Goal: Transaction & Acquisition: Purchase product/service

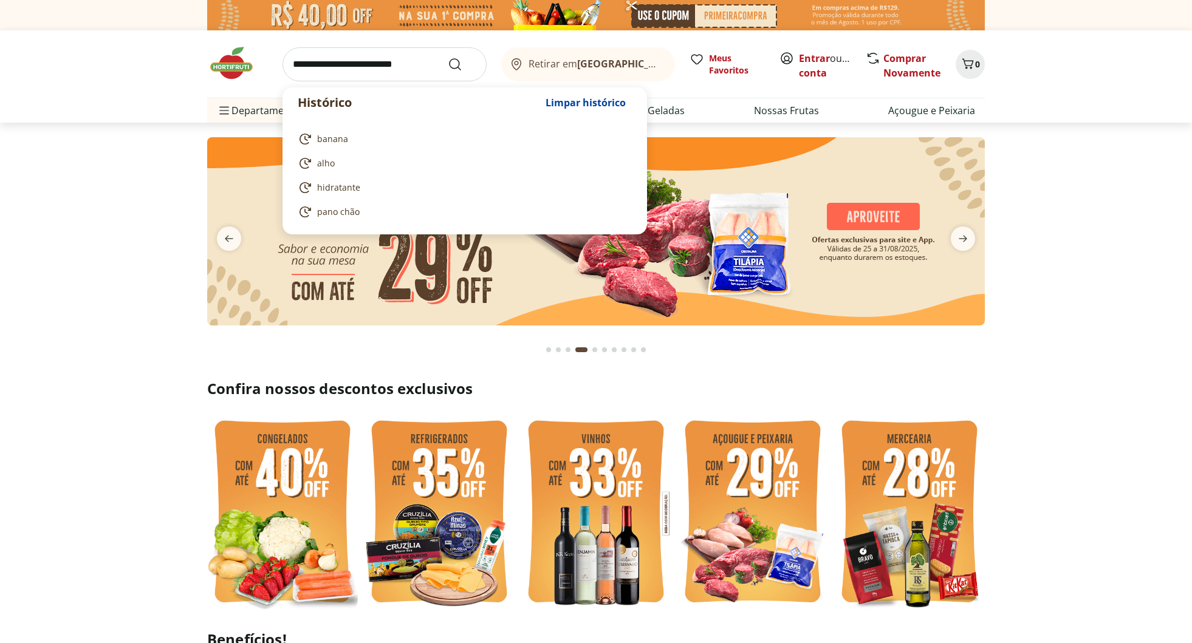
click at [375, 72] on input "search" at bounding box center [384, 64] width 204 height 34
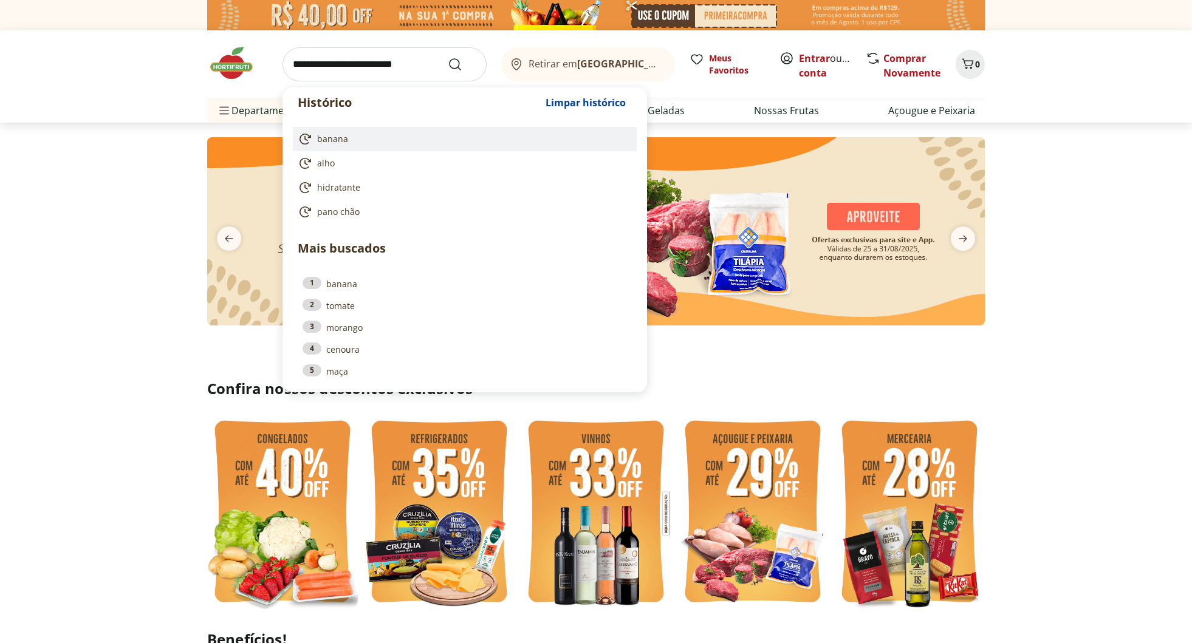
click at [339, 139] on span "banana" at bounding box center [332, 139] width 31 height 12
type input "******"
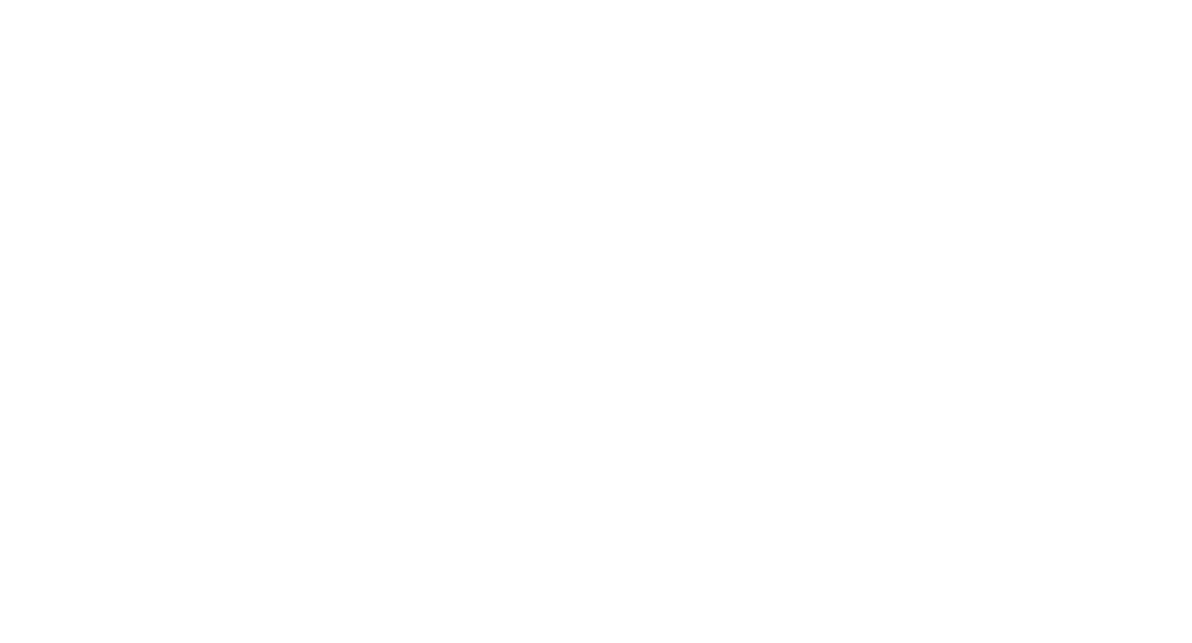
select select "**********"
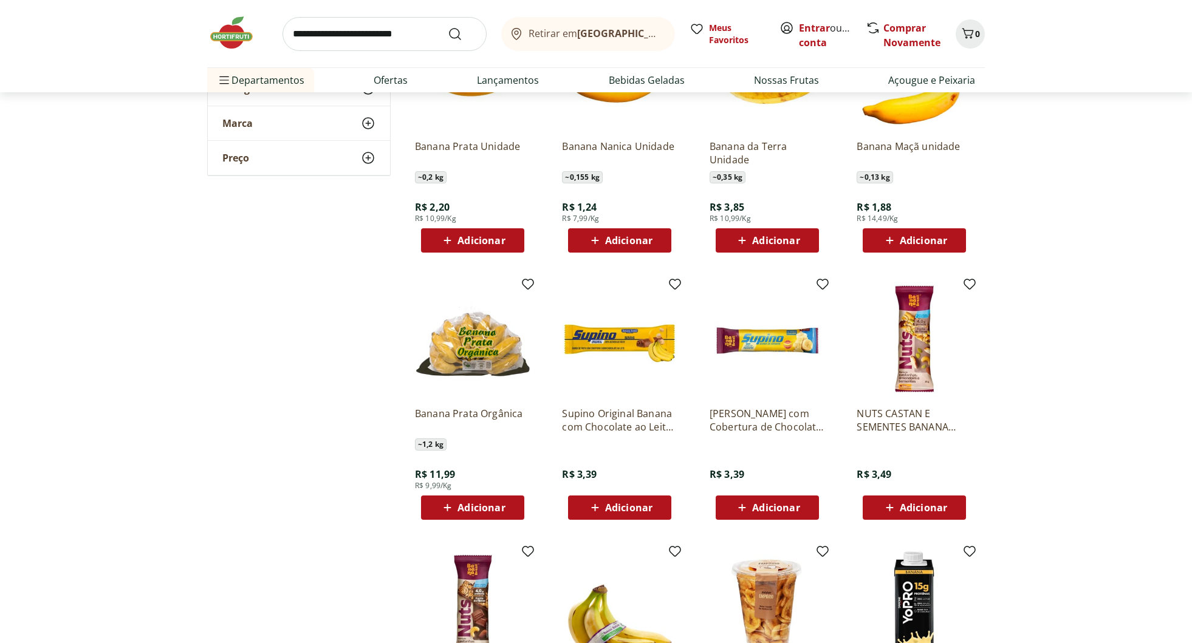
scroll to position [253, 0]
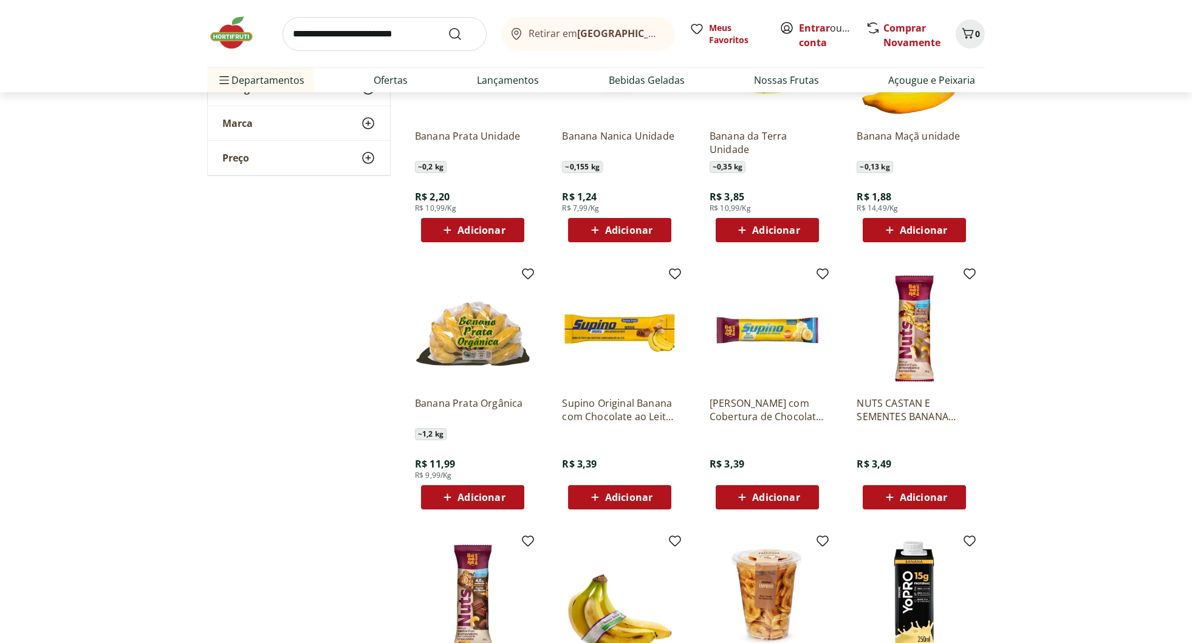
click at [479, 496] on span "Adicionar" at bounding box center [480, 498] width 47 height 10
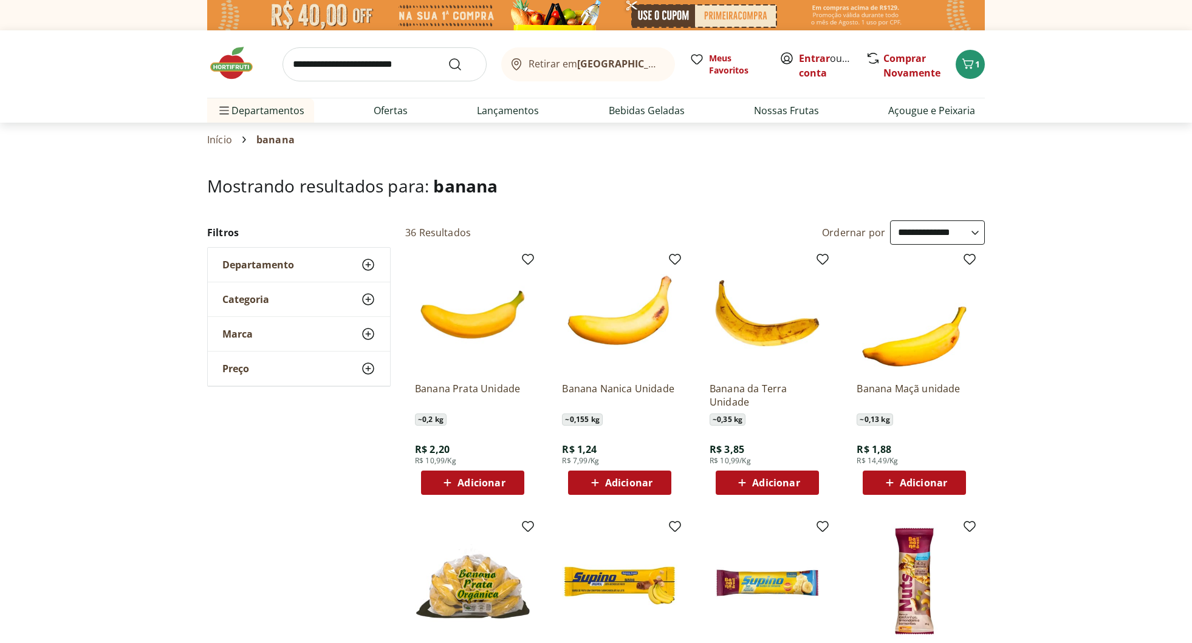
scroll to position [0, 0]
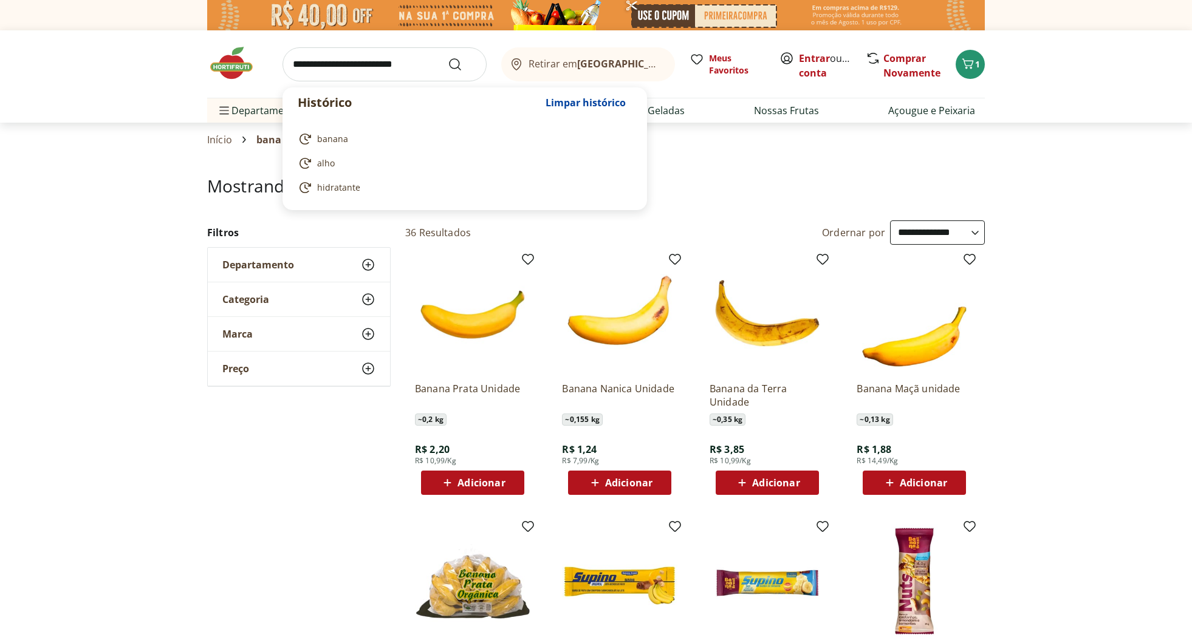
click at [350, 70] on input "search" at bounding box center [384, 64] width 204 height 34
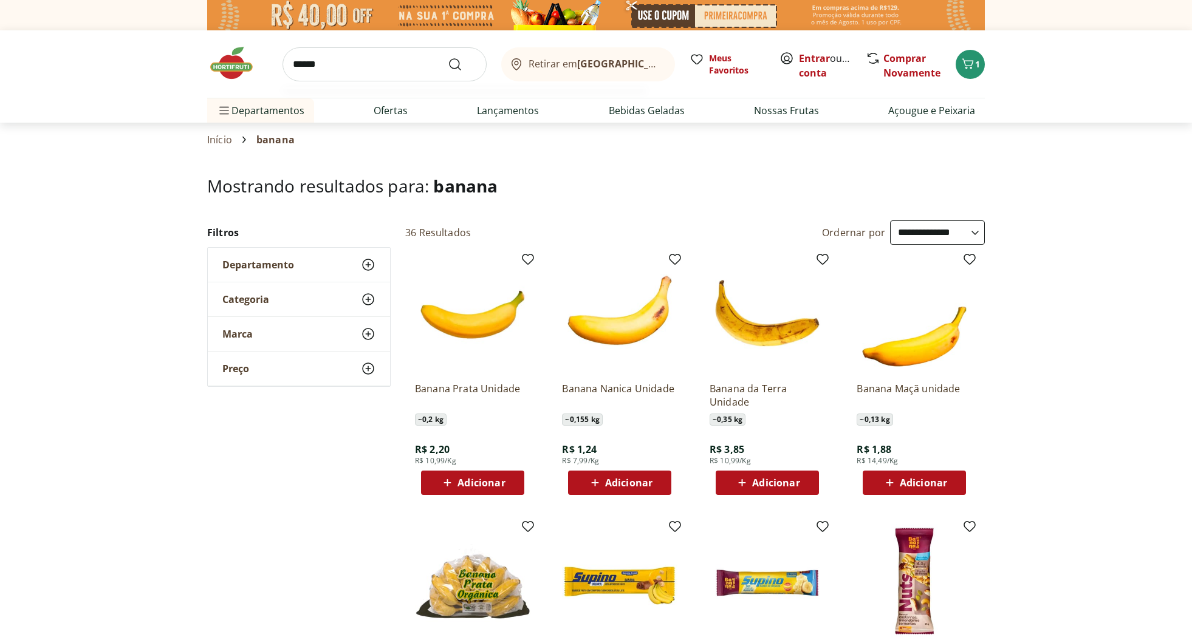
type input "******"
click at [462, 64] on button "Submit Search" at bounding box center [462, 64] width 29 height 15
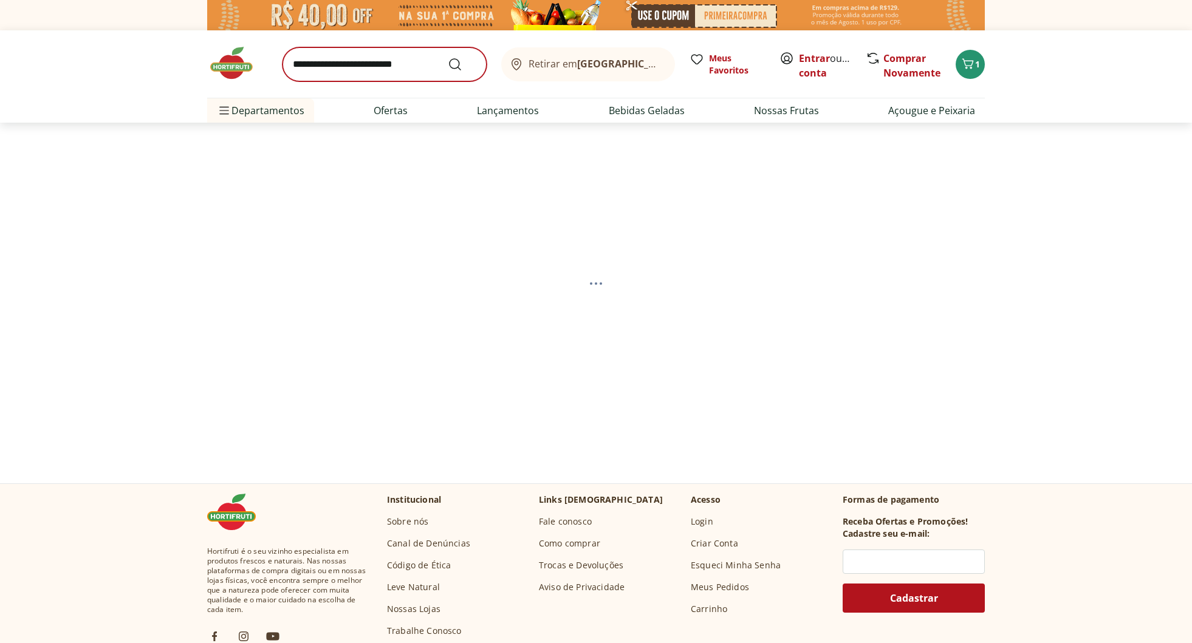
select select "**********"
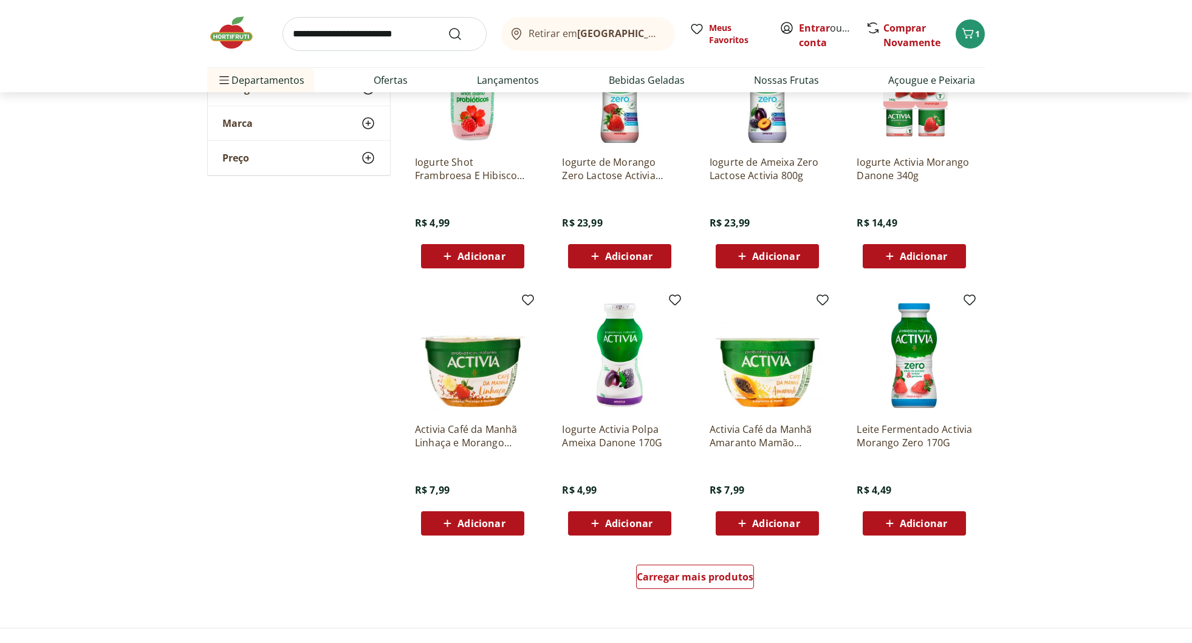
scroll to position [496, 0]
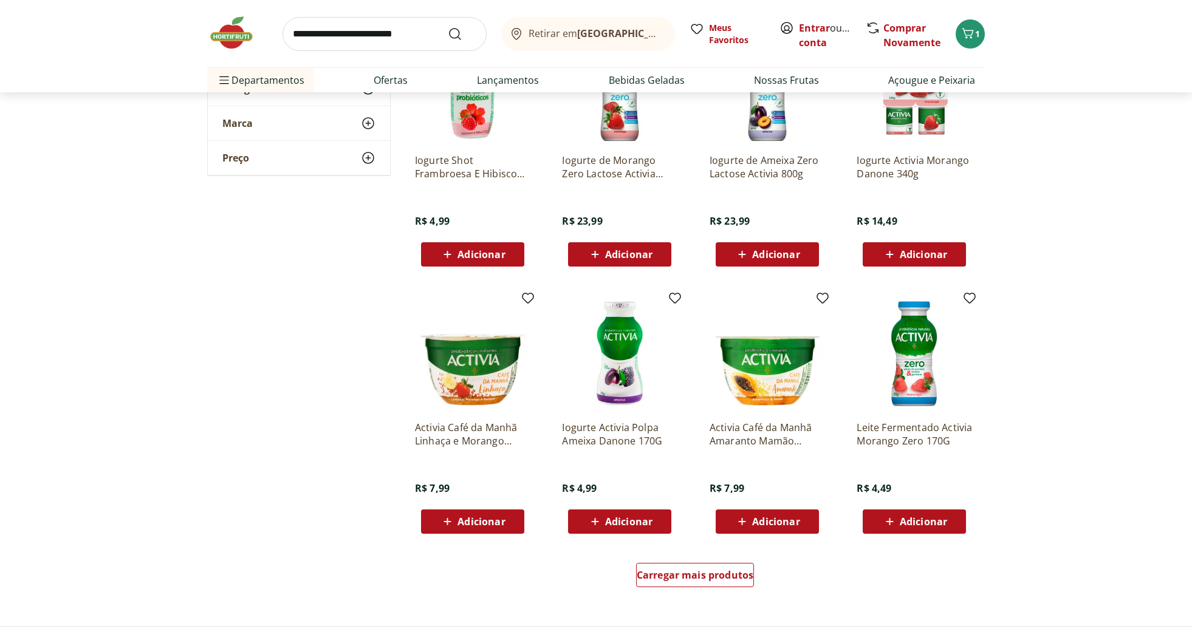
click at [487, 520] on span "Adicionar" at bounding box center [480, 522] width 47 height 10
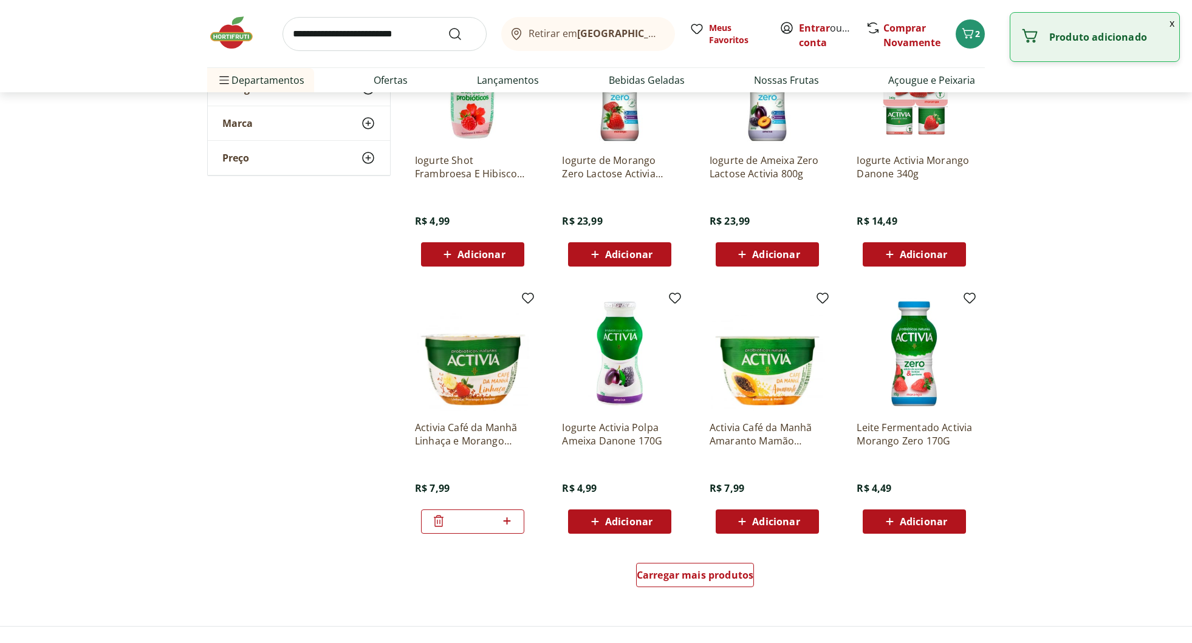
click at [507, 519] on icon at bounding box center [506, 521] width 15 height 15
type input "*"
click at [782, 521] on span "Adicionar" at bounding box center [775, 522] width 47 height 10
click at [806, 517] on icon at bounding box center [800, 521] width 15 height 15
type input "*"
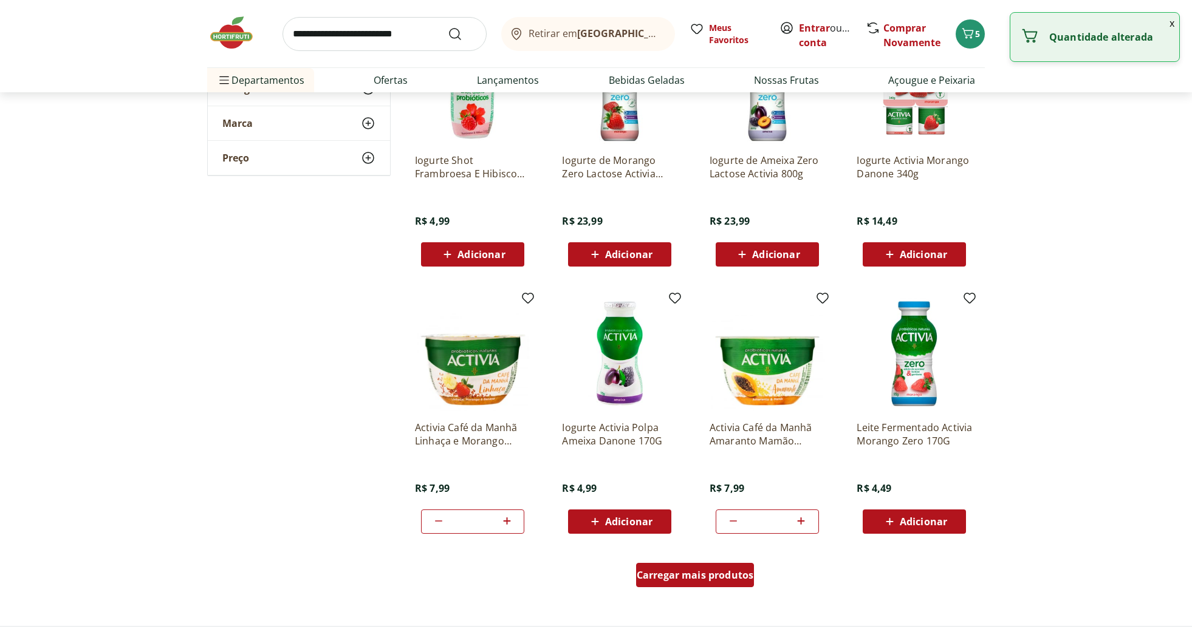
click at [715, 573] on span "Carregar mais produtos" at bounding box center [695, 575] width 117 height 10
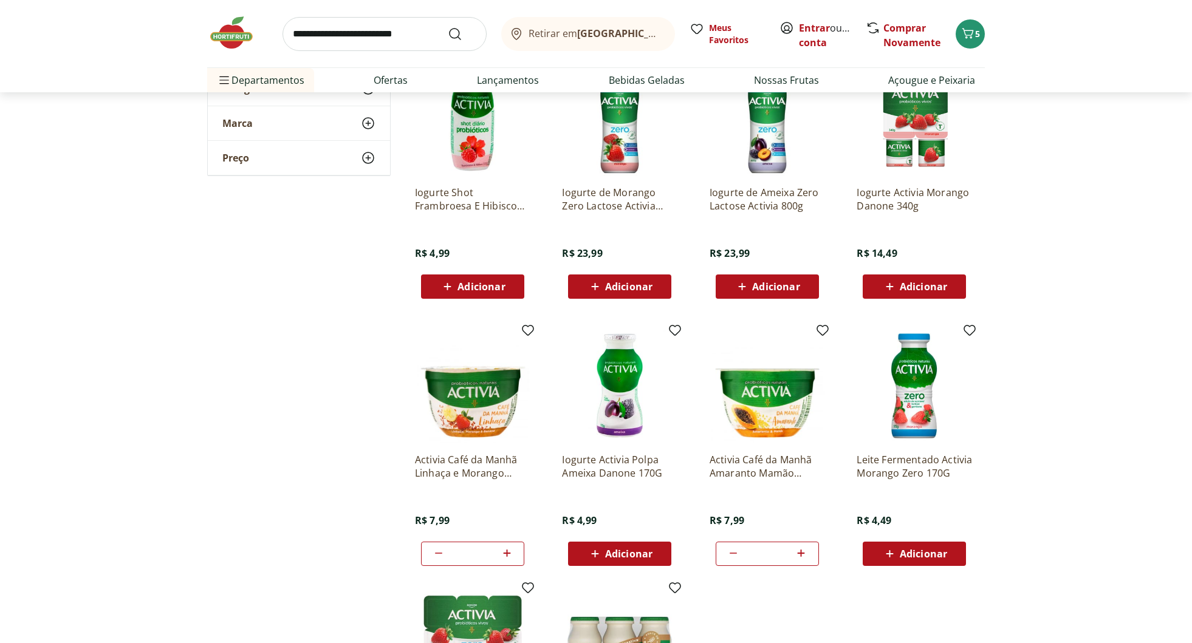
scroll to position [465, 0]
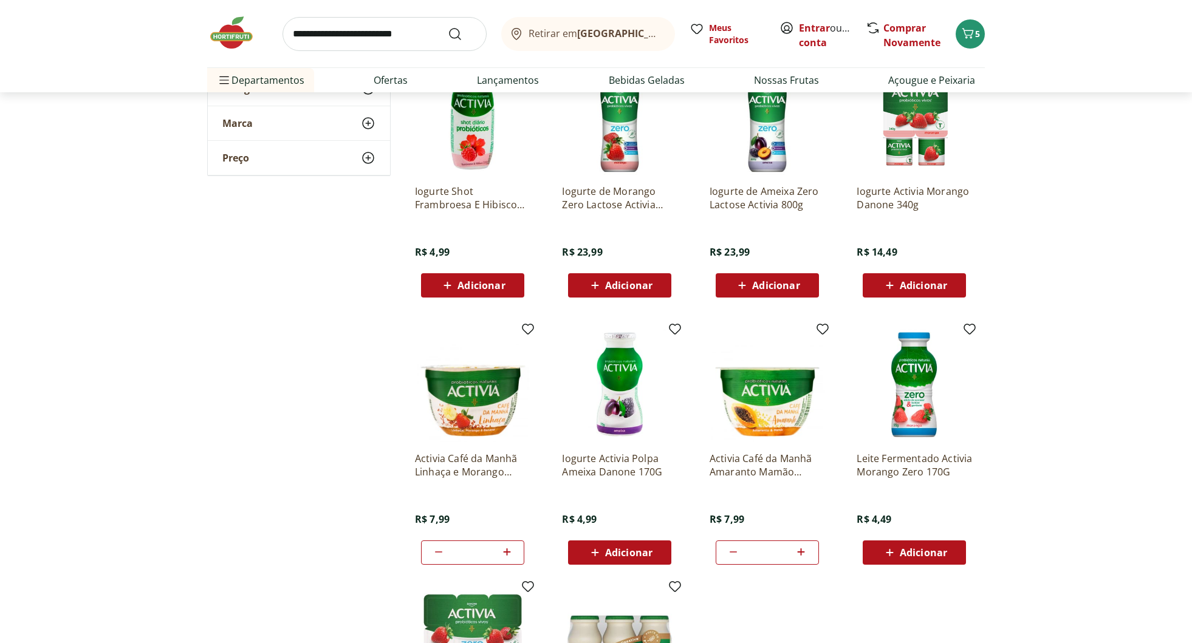
click at [507, 553] on icon at bounding box center [506, 552] width 15 height 15
type input "*"
click at [803, 550] on icon at bounding box center [800, 552] width 15 height 15
type input "*"
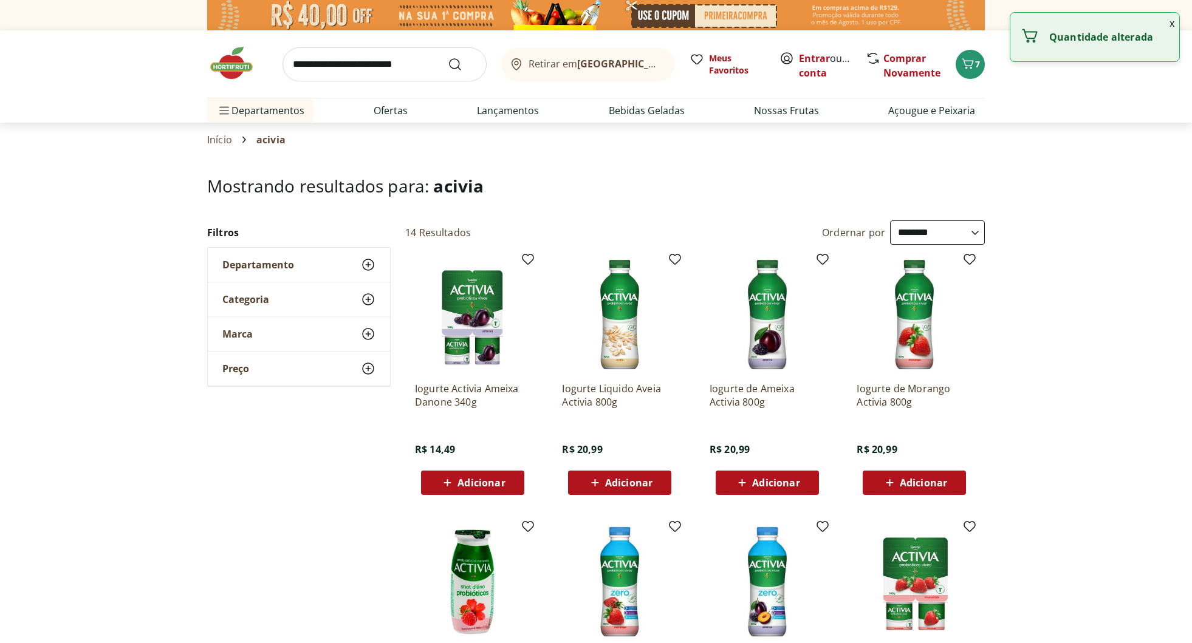
scroll to position [0, 0]
click at [321, 59] on input "search" at bounding box center [384, 64] width 204 height 34
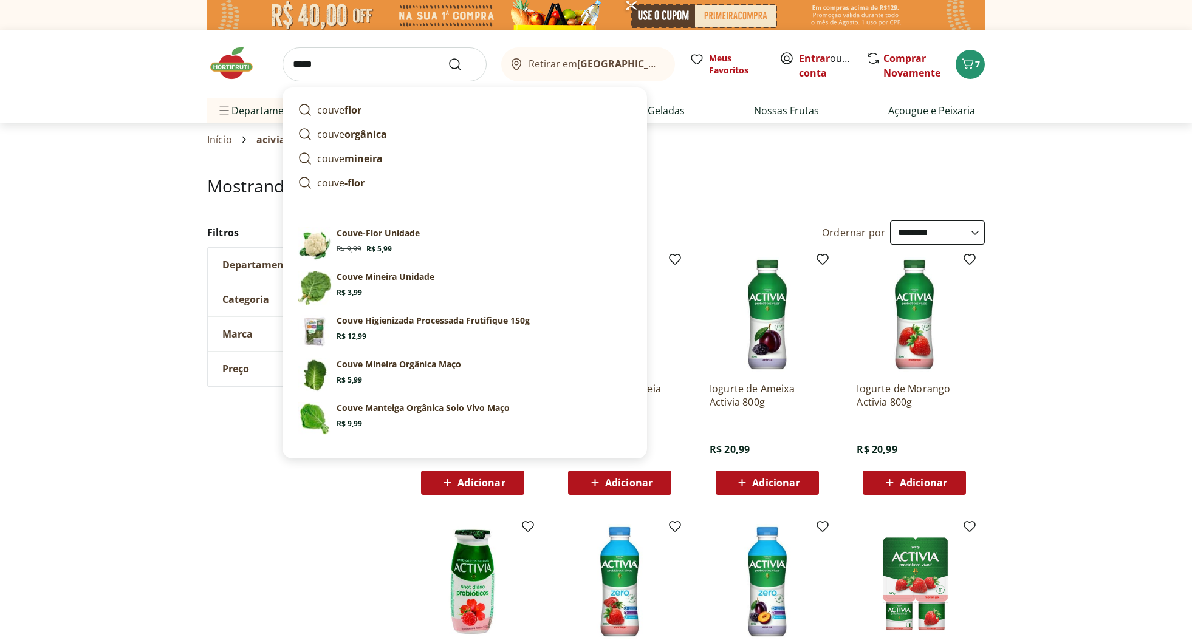
type input "*****"
click at [462, 64] on button "Submit Search" at bounding box center [462, 64] width 29 height 15
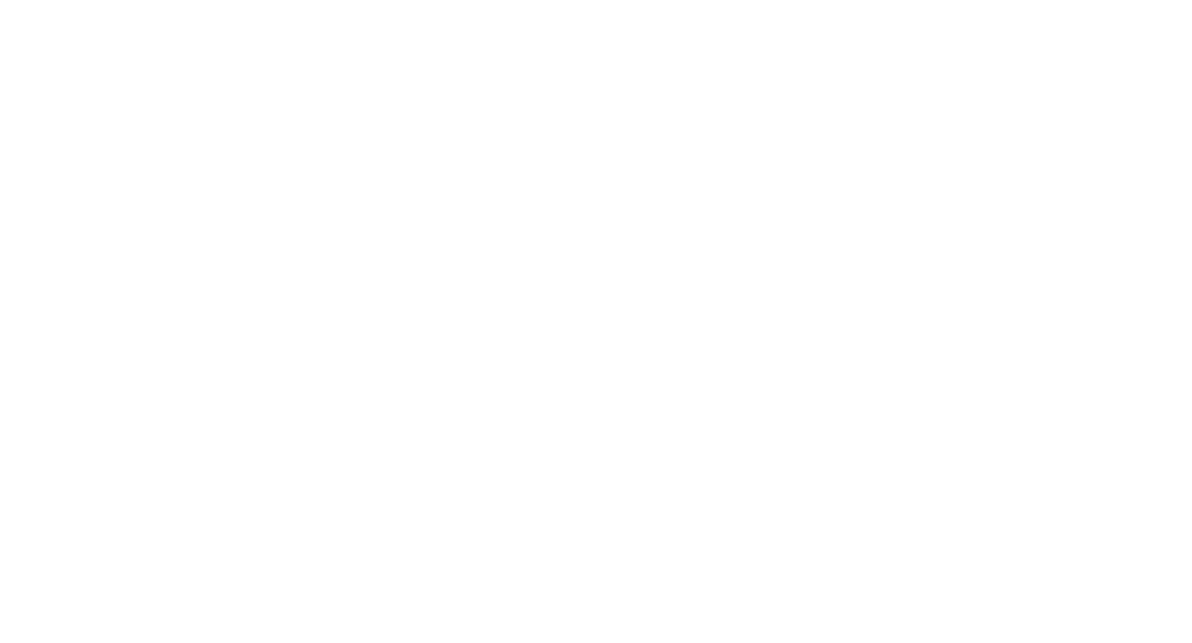
select select "**********"
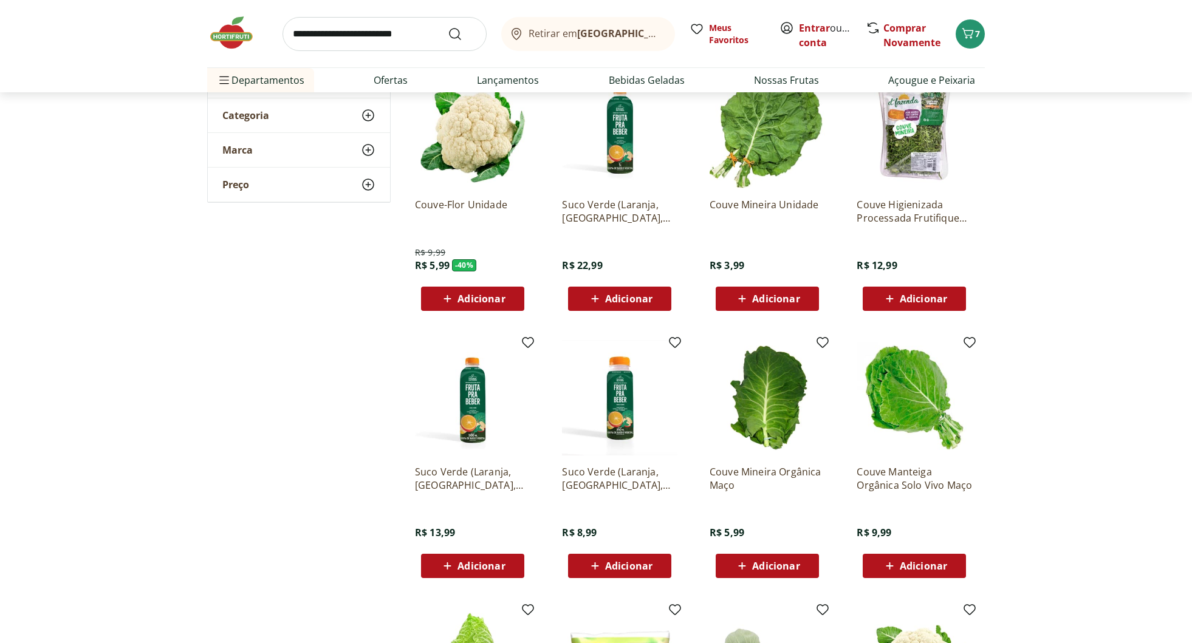
scroll to position [241, 0]
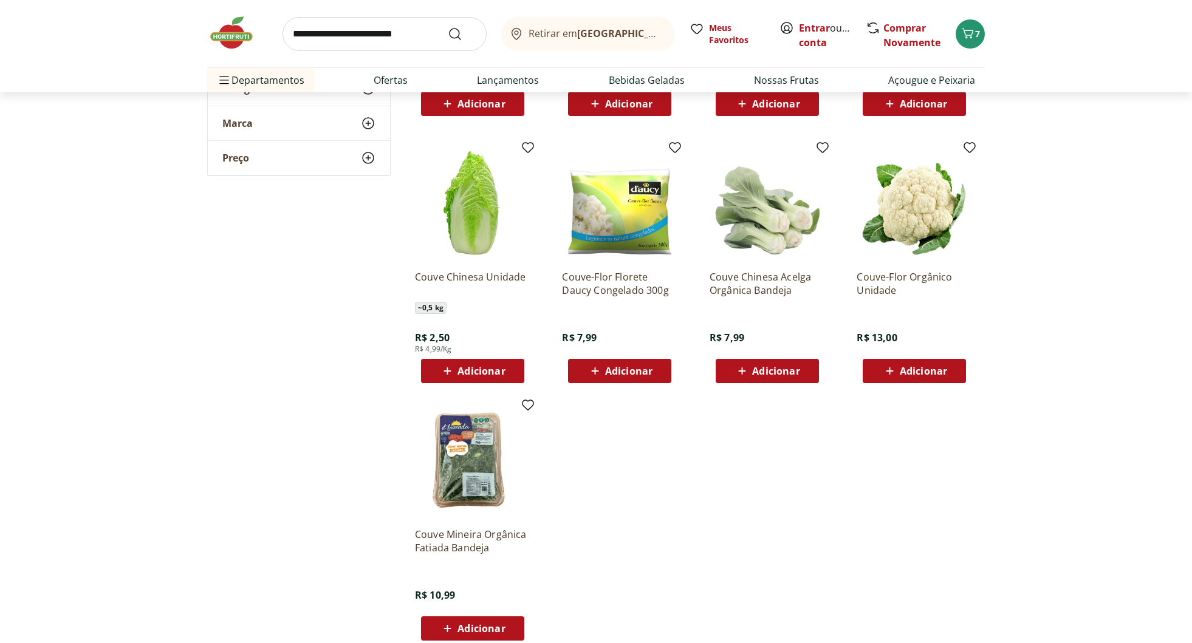
scroll to position [647, 0]
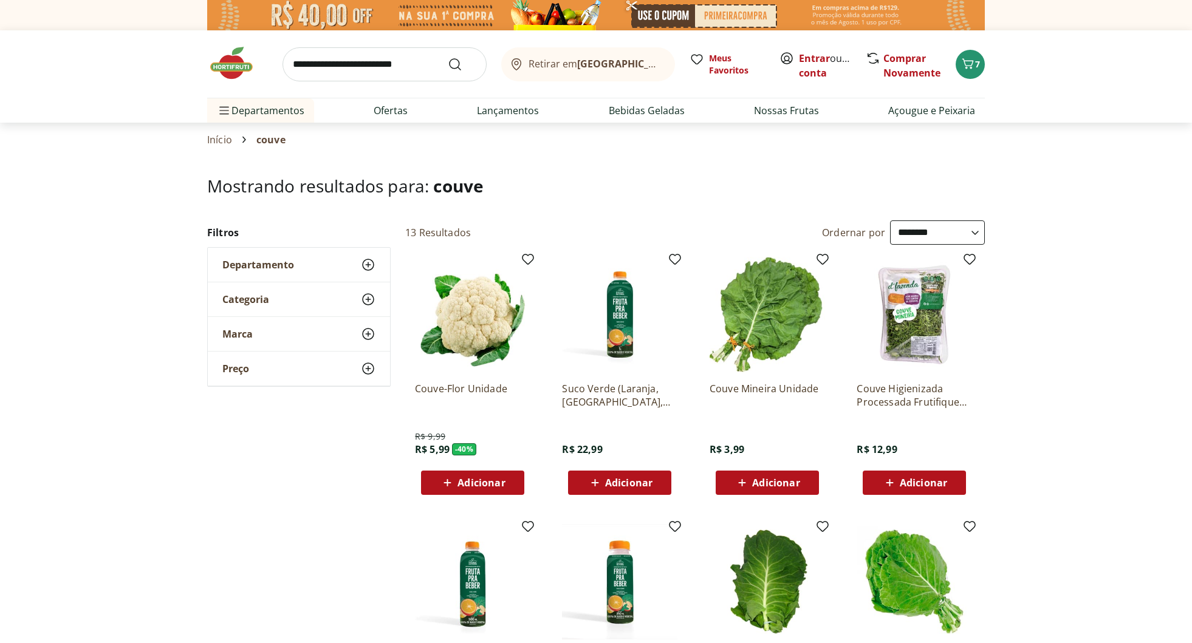
click at [765, 481] on span "Adicionar" at bounding box center [775, 483] width 47 height 10
click at [972, 74] on div "8" at bounding box center [970, 64] width 10 height 19
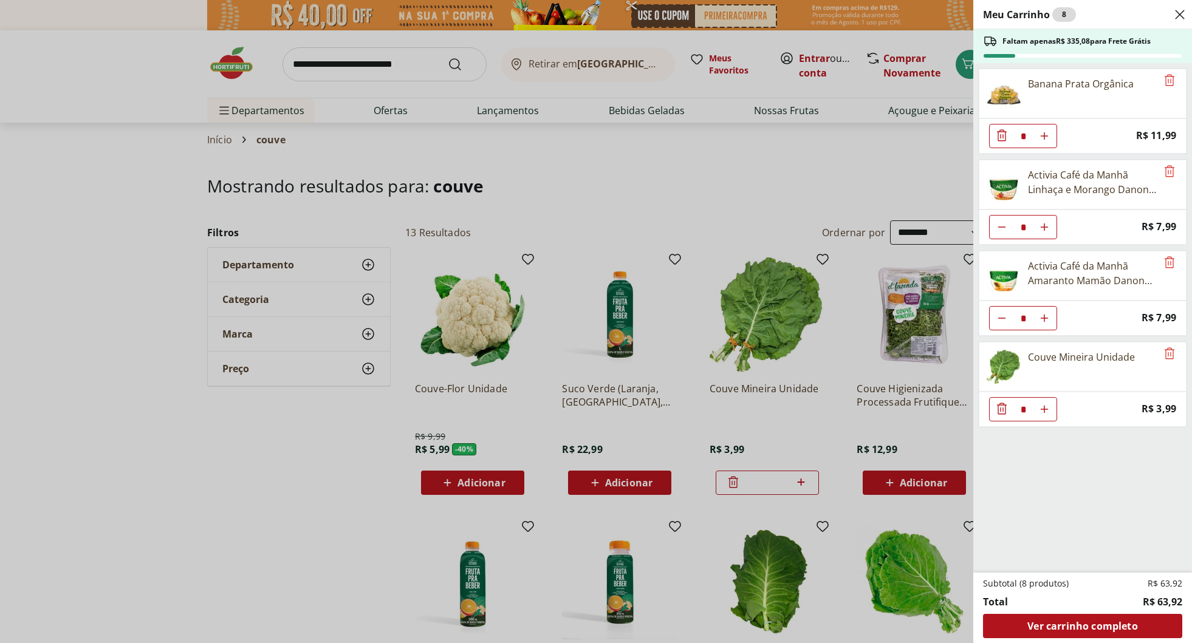
click at [346, 56] on div "Meu Carrinho 8 Faltam apenas R$ 335,08 para Frete Grátis Banana Prata Orgânica …" at bounding box center [596, 321] width 1192 height 643
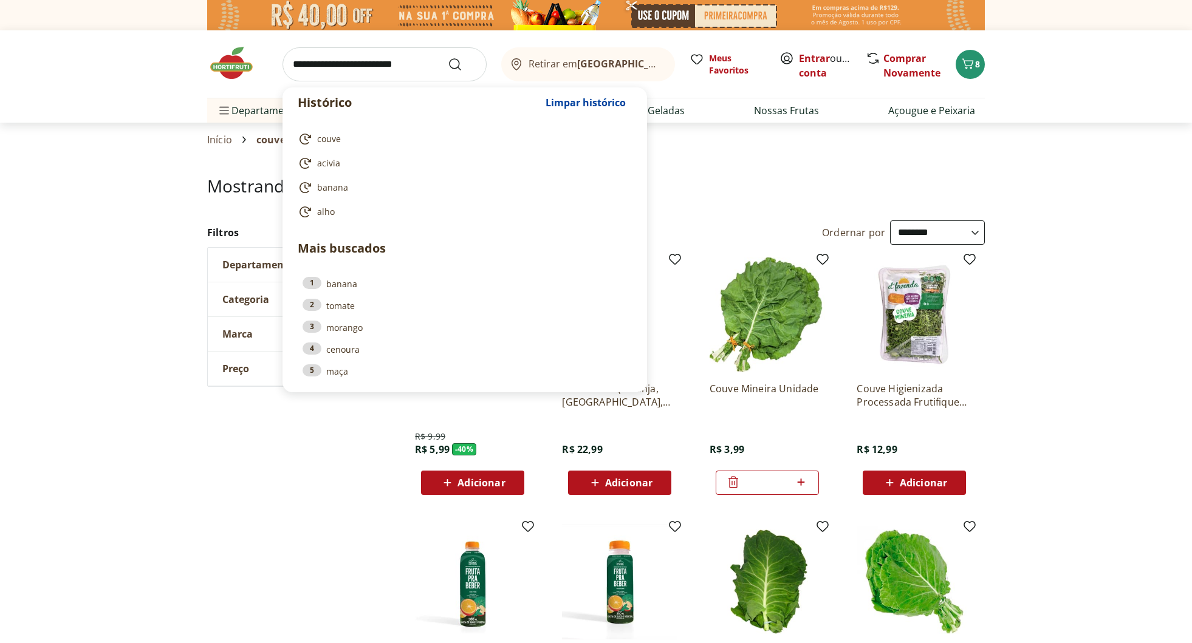
click at [347, 74] on input "search" at bounding box center [384, 64] width 204 height 34
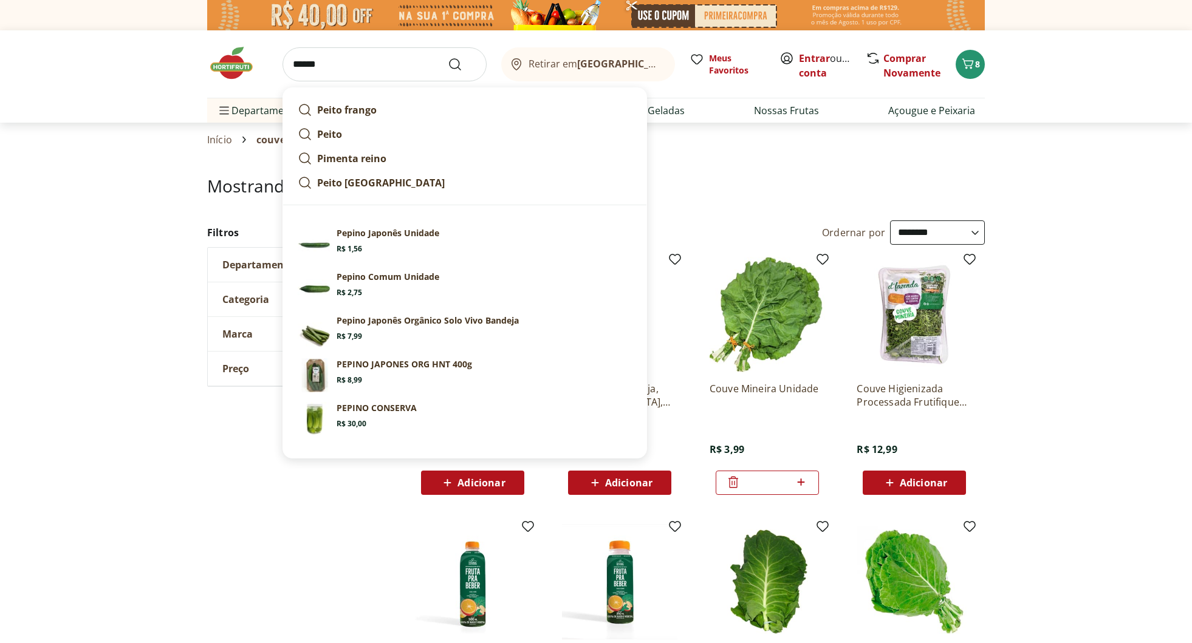
type input "******"
click at [462, 64] on button "Submit Search" at bounding box center [462, 64] width 29 height 15
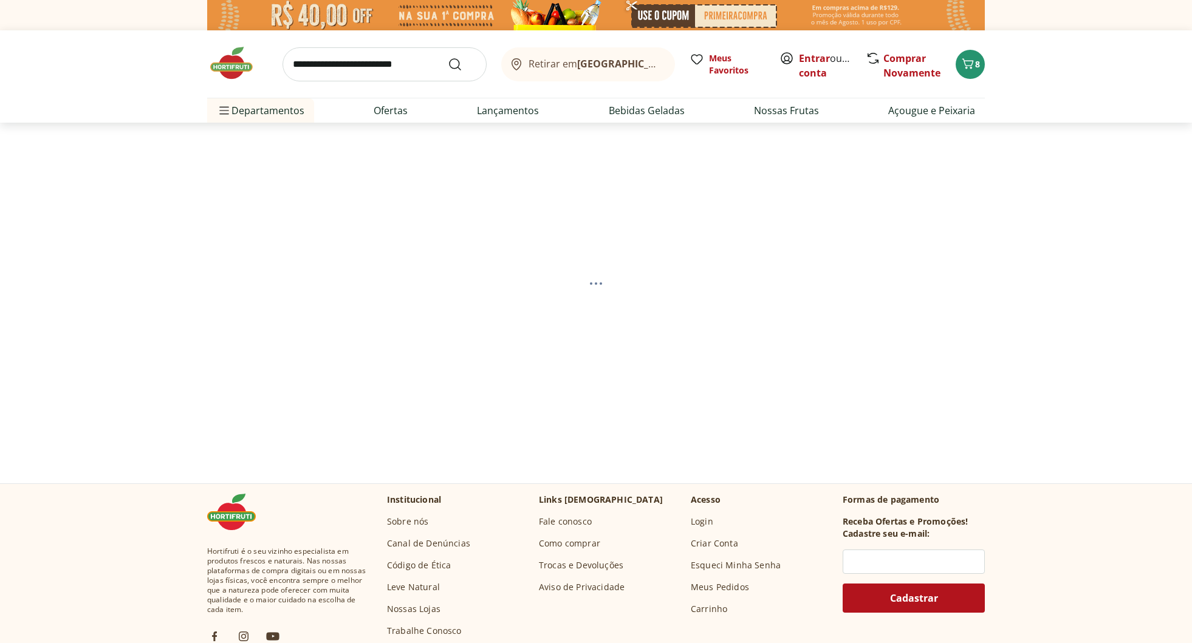
select select "**********"
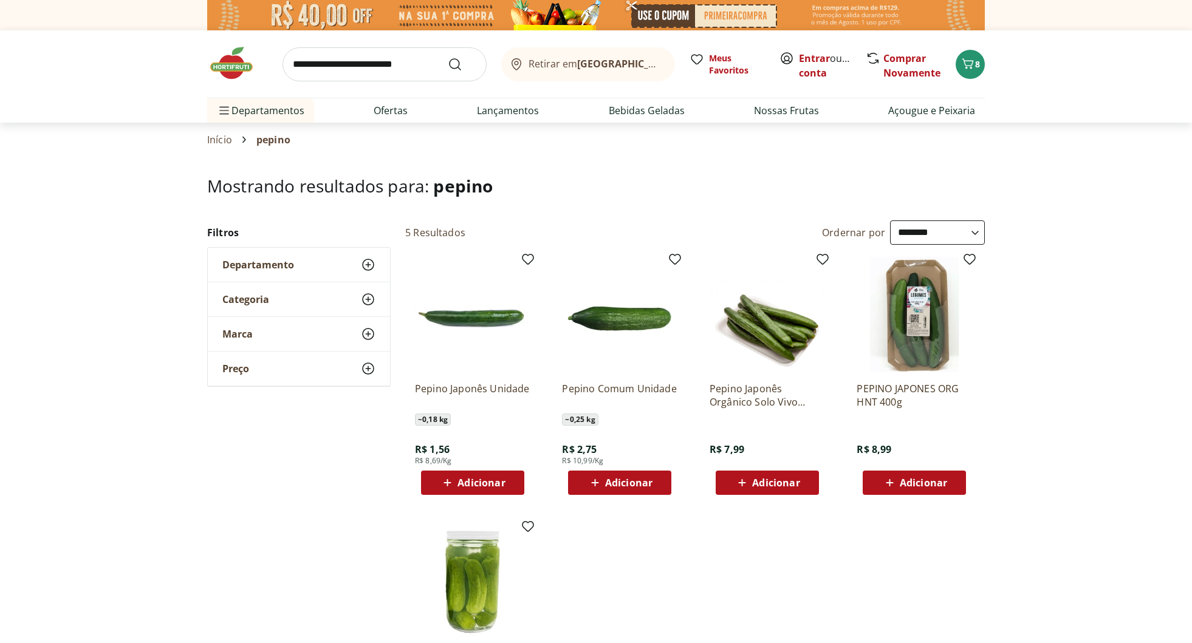
click at [487, 474] on div "Adicionar" at bounding box center [473, 483] width 84 height 22
click at [965, 66] on icon "Carrinho" at bounding box center [967, 63] width 15 height 15
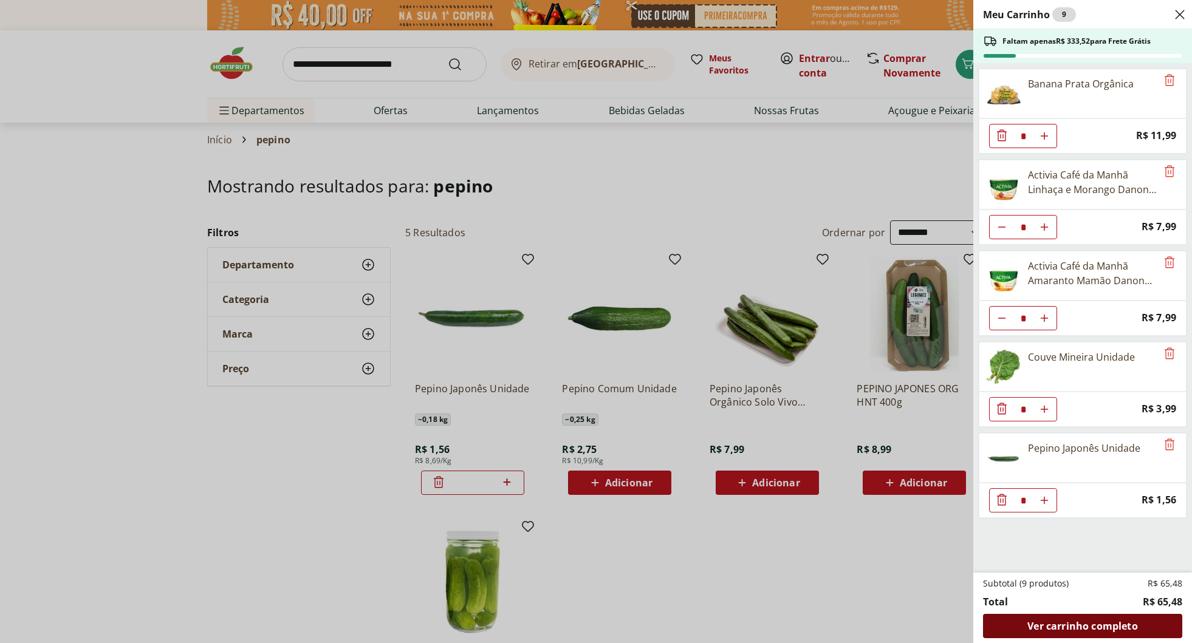
click at [1090, 628] on span "Ver carrinho completo" at bounding box center [1082, 626] width 110 height 10
